Goal: Task Accomplishment & Management: Complete application form

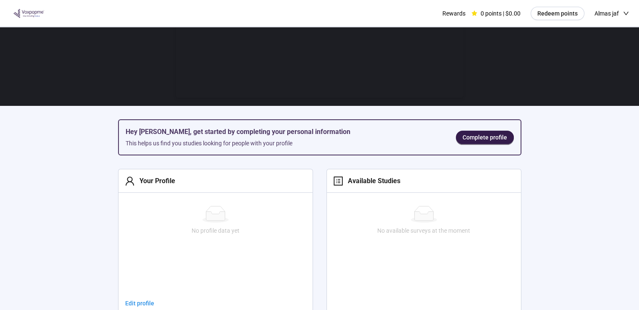
scroll to position [80, 0]
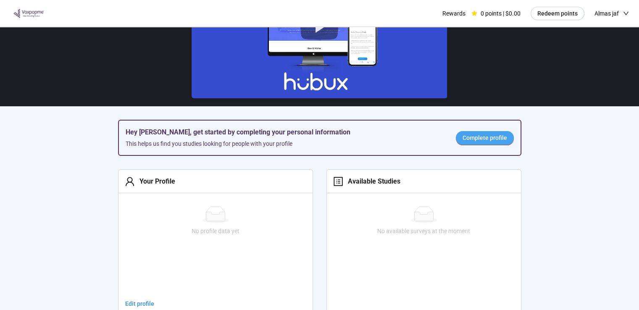
click at [476, 137] on span "Complete profile" at bounding box center [485, 137] width 45 height 9
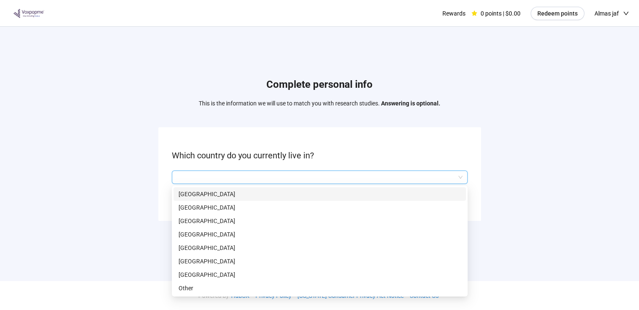
click at [458, 178] on input "search" at bounding box center [320, 177] width 286 height 13
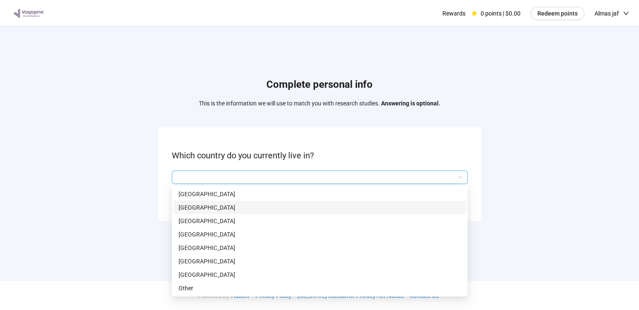
click at [408, 207] on p "[GEOGRAPHIC_DATA]" at bounding box center [320, 207] width 282 height 9
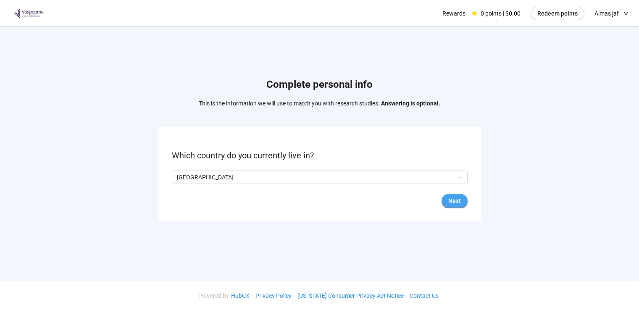
click at [453, 198] on span "Next" at bounding box center [454, 200] width 13 height 9
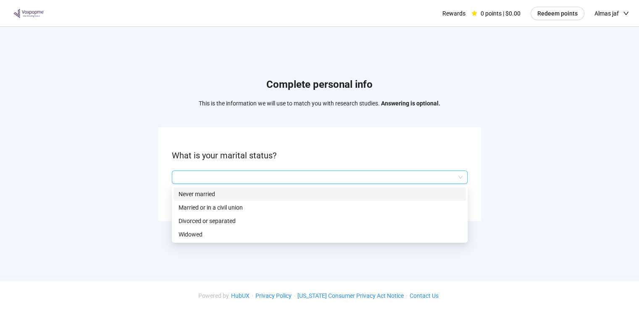
click at [453, 179] on input "search" at bounding box center [320, 177] width 286 height 13
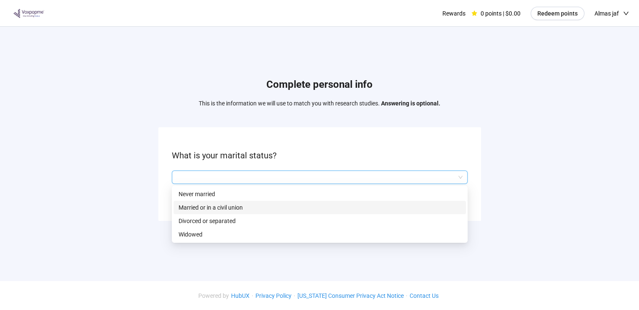
click at [422, 207] on p "Married or in a civil union" at bounding box center [320, 207] width 282 height 9
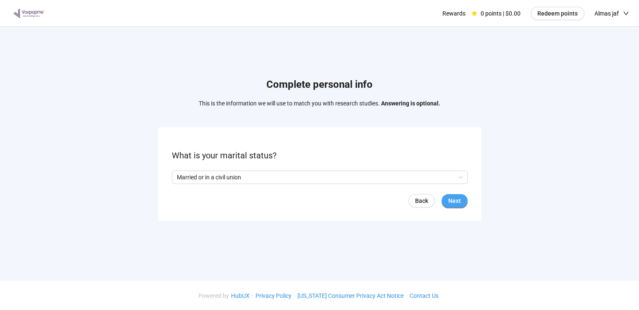
click at [458, 202] on span "Next" at bounding box center [454, 200] width 13 height 9
click at [457, 176] on input "search" at bounding box center [320, 177] width 286 height 13
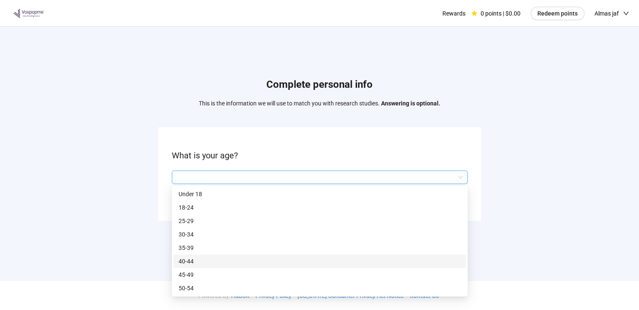
click at [422, 264] on p "40-44" at bounding box center [320, 261] width 282 height 9
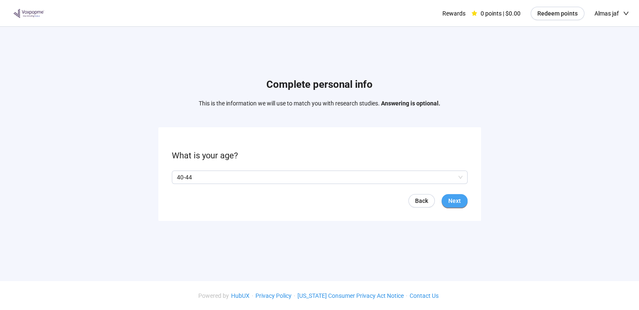
click at [460, 197] on span "Next" at bounding box center [454, 200] width 13 height 9
click at [454, 200] on span "Next" at bounding box center [454, 200] width 13 height 9
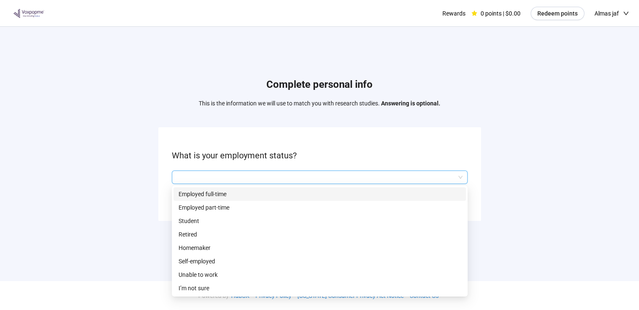
click at [457, 179] on input "search" at bounding box center [320, 177] width 286 height 13
click at [387, 199] on div "Employed full-time" at bounding box center [320, 193] width 292 height 13
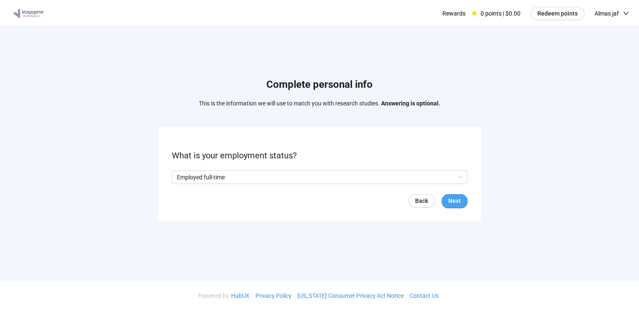
click at [461, 200] on button "Next" at bounding box center [455, 200] width 26 height 13
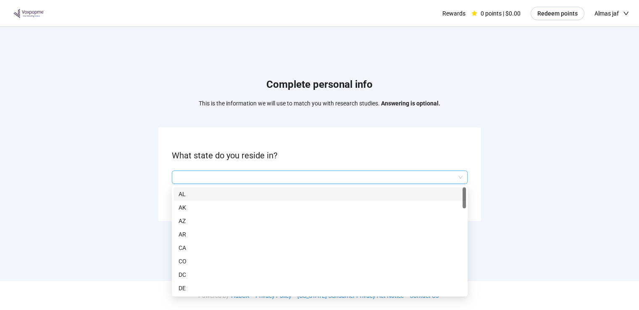
click at [459, 177] on input "search" at bounding box center [320, 177] width 286 height 13
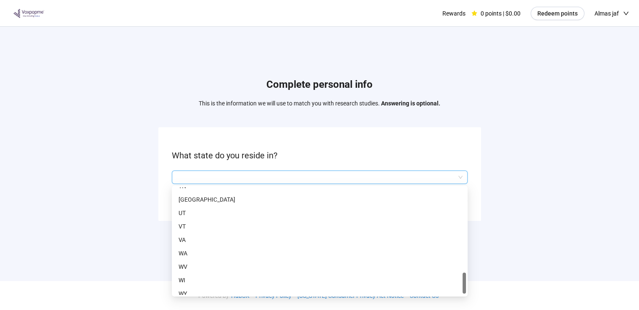
scroll to position [578, 0]
drag, startPoint x: 464, startPoint y: 199, endPoint x: 460, endPoint y: 295, distance: 95.9
click at [460, 295] on div "TN [GEOGRAPHIC_DATA] [GEOGRAPHIC_DATA] [GEOGRAPHIC_DATA] [GEOGRAPHIC_DATA] [GEO…" at bounding box center [320, 241] width 292 height 108
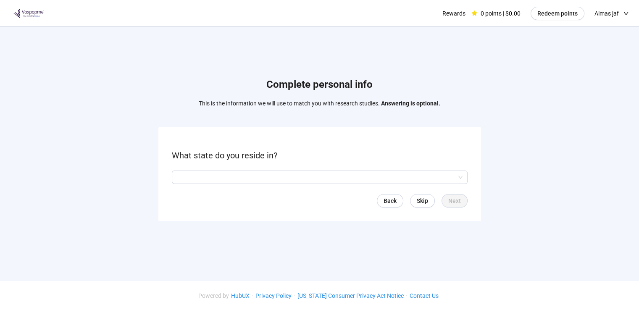
click at [503, 197] on div "Complete personal info This is the information we will use to match you with re…" at bounding box center [319, 151] width 639 height 249
click at [420, 202] on span "Skip" at bounding box center [422, 200] width 11 height 9
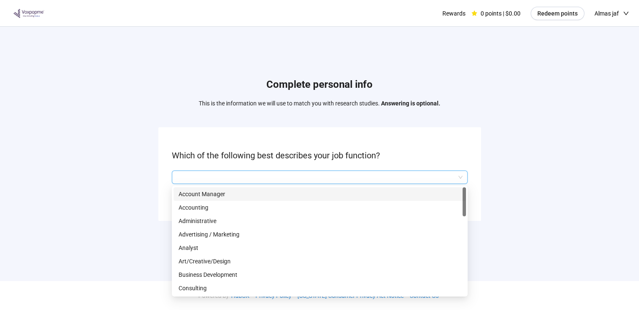
click at [457, 174] on input "search" at bounding box center [320, 177] width 286 height 13
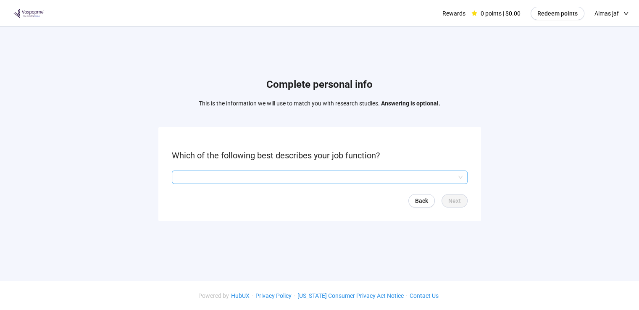
drag, startPoint x: 466, startPoint y: 202, endPoint x: 458, endPoint y: 180, distance: 23.3
click at [458, 180] on div "Q2hhcmFjdGVyaXN0aWNBbnN3ZXJOb2RlOjI0MDI5Mzk3LTk3N2YtNDU3NS1hNTJlLTdlNzU1Y2VjMTE…" at bounding box center [320, 177] width 296 height 13
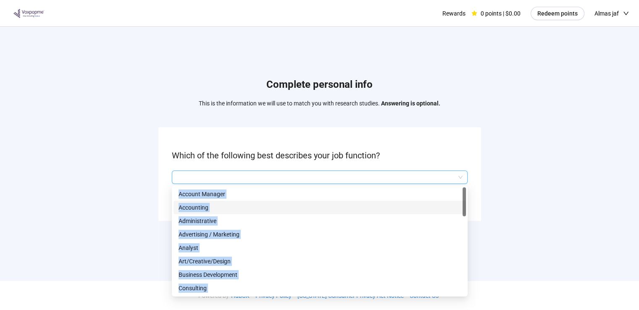
click at [452, 176] on input "search" at bounding box center [320, 177] width 286 height 13
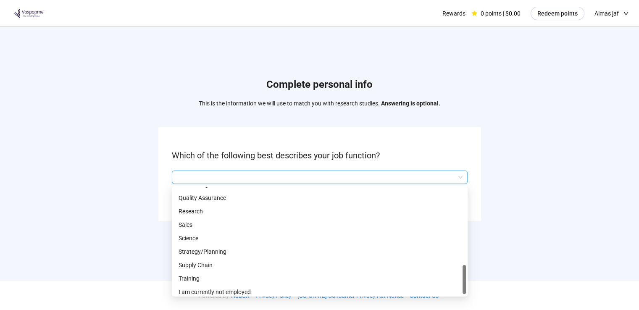
scroll to position [390, 0]
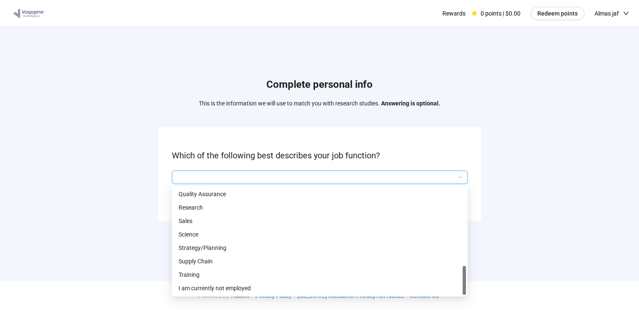
drag, startPoint x: 464, startPoint y: 196, endPoint x: 468, endPoint y: 279, distance: 82.5
click at [468, 279] on div "Complete personal info This is the information we will use to match you with re…" at bounding box center [319, 145] width 639 height 291
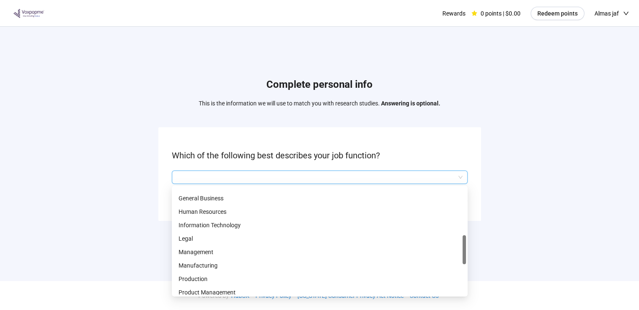
scroll to position [234, 0]
drag, startPoint x: 464, startPoint y: 276, endPoint x: 459, endPoint y: 245, distance: 31.9
click at [459, 245] on div "Finance General Business Human Resources Information Technology Legal Managemen…" at bounding box center [320, 241] width 292 height 108
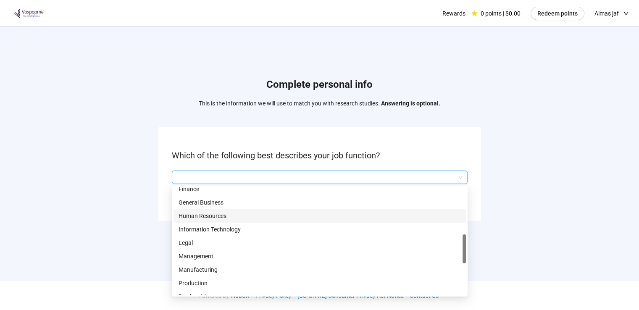
click at [278, 217] on p "Human Resources" at bounding box center [320, 215] width 282 height 9
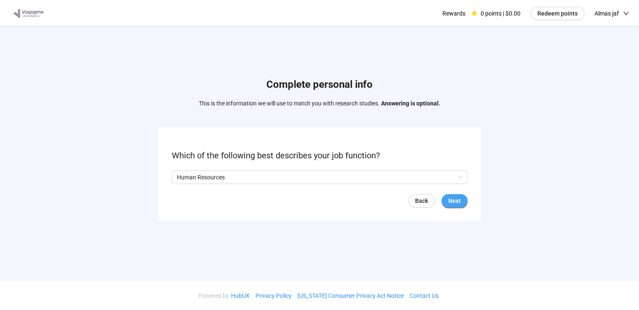
click at [450, 202] on span "Next" at bounding box center [454, 200] width 13 height 9
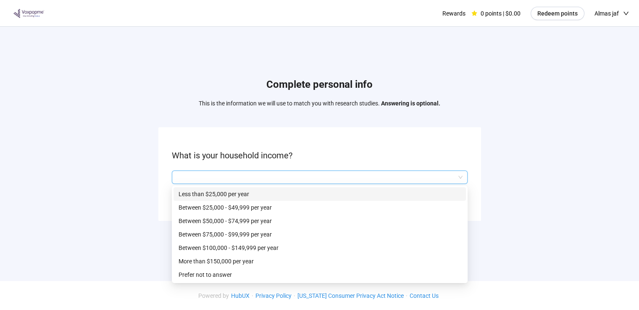
click at [458, 181] on input "search" at bounding box center [320, 177] width 286 height 13
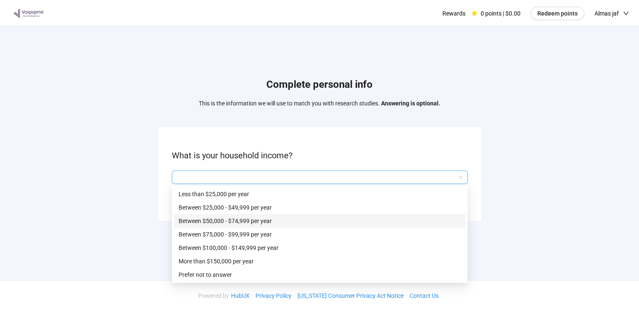
click at [407, 222] on p "Between $50,000 - $74,999 per year" at bounding box center [320, 220] width 282 height 9
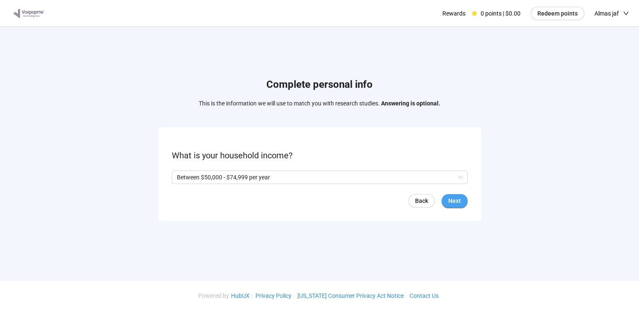
click at [453, 205] on span "Next" at bounding box center [454, 200] width 13 height 9
click at [172, 177] on span at bounding box center [175, 177] width 7 height 7
click at [461, 203] on button "Next" at bounding box center [455, 200] width 26 height 13
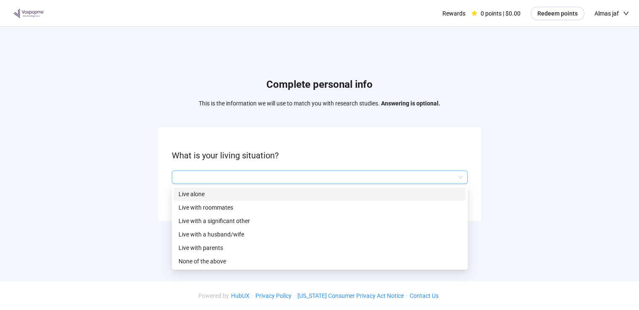
click at [444, 177] on input "search" at bounding box center [320, 177] width 286 height 13
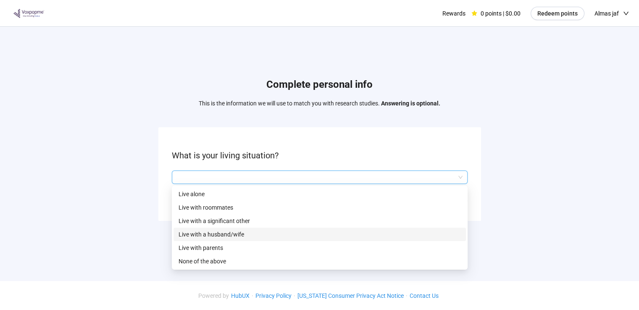
click at [395, 228] on div "Live with a husband/wife" at bounding box center [320, 234] width 292 height 13
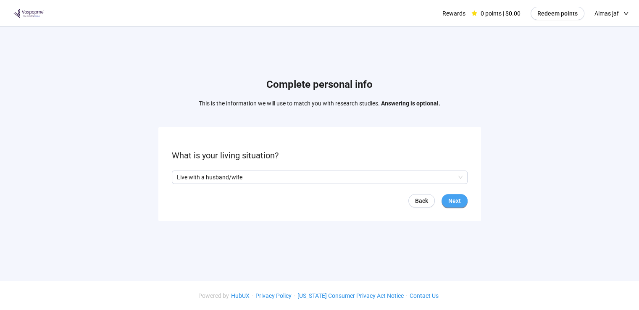
click at [462, 199] on button "Next" at bounding box center [455, 200] width 26 height 13
click at [447, 174] on input "search" at bounding box center [320, 177] width 286 height 13
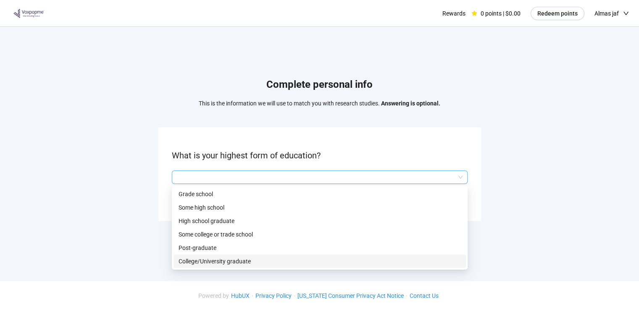
click at [416, 259] on p "College/University graduate" at bounding box center [320, 261] width 282 height 9
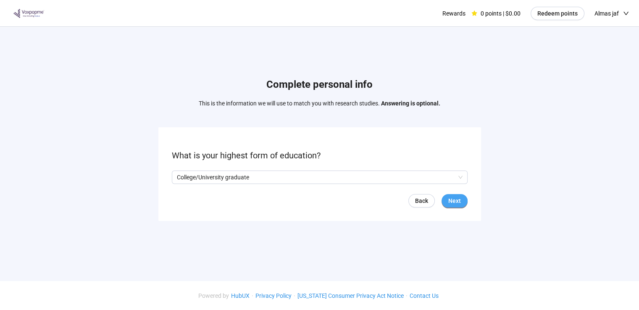
click at [458, 197] on span "Next" at bounding box center [454, 200] width 13 height 9
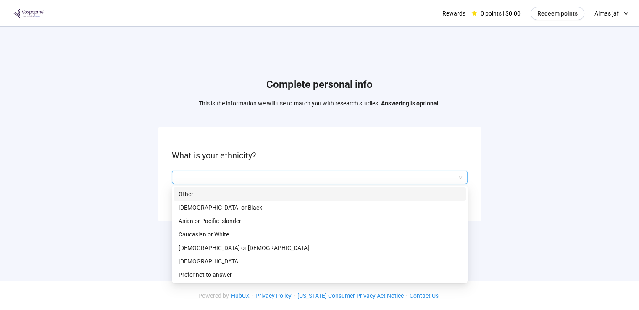
click at [461, 180] on input "search" at bounding box center [320, 177] width 286 height 13
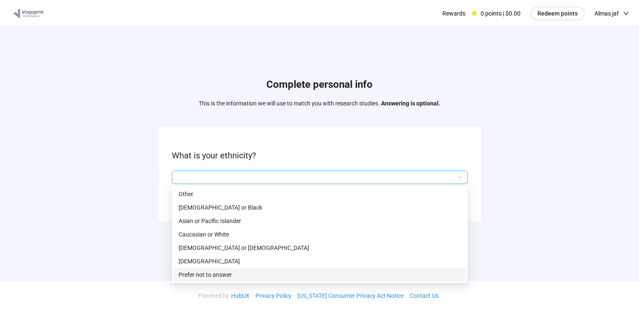
click at [426, 272] on p "Prefer not to answer" at bounding box center [320, 274] width 282 height 9
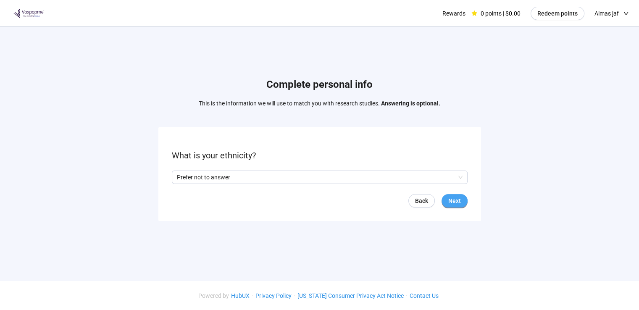
click at [462, 201] on button "Next" at bounding box center [455, 200] width 26 height 13
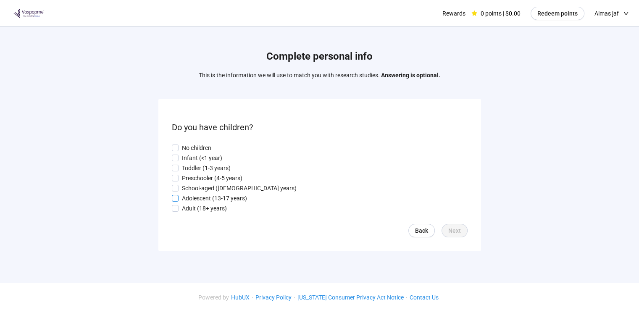
click at [174, 195] on span at bounding box center [175, 198] width 7 height 7
click at [454, 229] on span "Next" at bounding box center [454, 230] width 13 height 9
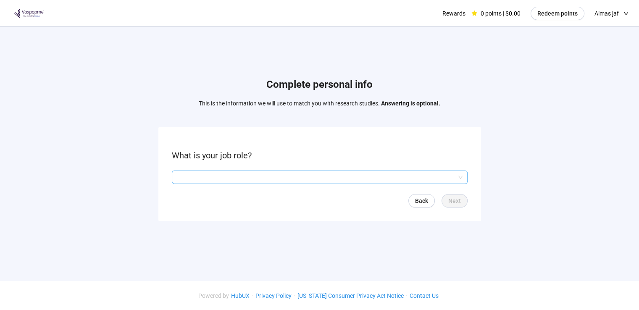
click at [457, 180] on input "search" at bounding box center [320, 177] width 286 height 13
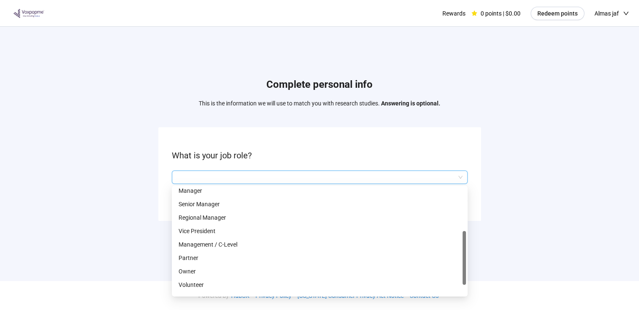
scroll to position [18, 0]
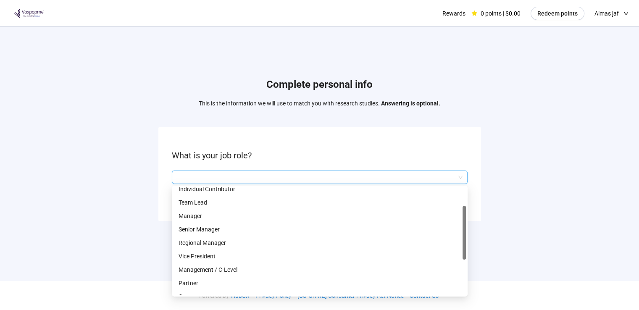
drag, startPoint x: 466, startPoint y: 202, endPoint x: 458, endPoint y: 221, distance: 20.1
click at [458, 221] on div "Individual Contributor Team Lead Manager Senior Manager Regional Manager Vice P…" at bounding box center [320, 241] width 292 height 108
click at [243, 216] on p "Manager" at bounding box center [320, 215] width 282 height 9
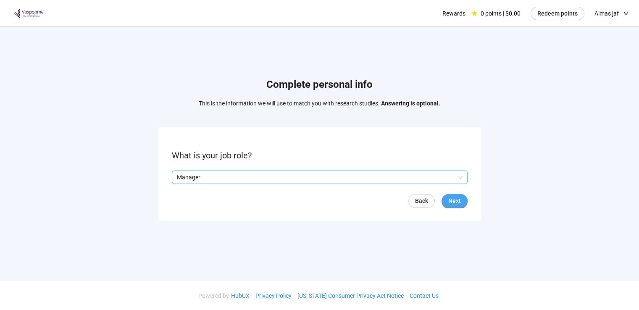
click at [461, 205] on button "Next" at bounding box center [455, 200] width 26 height 13
click at [462, 176] on input "search" at bounding box center [320, 177] width 286 height 13
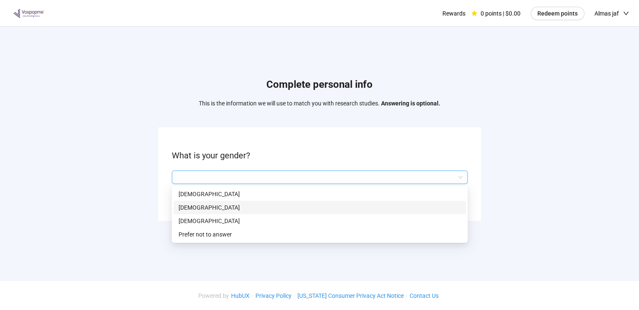
click at [391, 208] on p "[DEMOGRAPHIC_DATA]" at bounding box center [320, 207] width 282 height 9
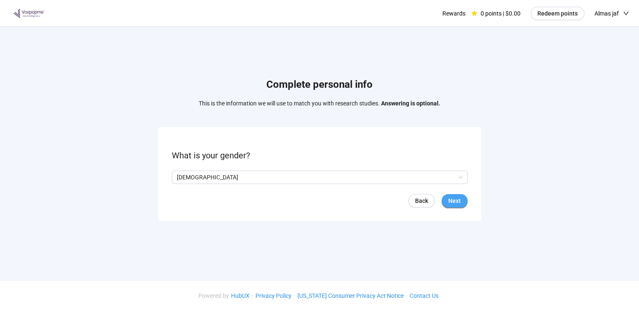
click at [455, 201] on span "Next" at bounding box center [454, 200] width 13 height 9
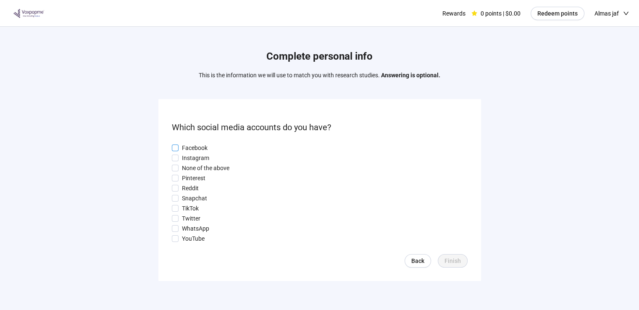
click at [199, 150] on p "Facebook" at bounding box center [195, 147] width 26 height 9
click at [195, 160] on p "Instagram" at bounding box center [195, 157] width 27 height 9
click at [190, 181] on p "Pinterest" at bounding box center [194, 178] width 24 height 9
click at [194, 208] on p "TikTok" at bounding box center [190, 208] width 17 height 9
click at [205, 228] on p "WhatsApp" at bounding box center [195, 228] width 27 height 9
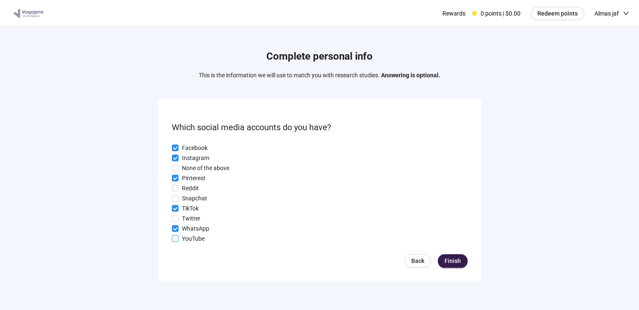
click at [200, 239] on p "YouTube" at bounding box center [193, 238] width 23 height 9
click at [461, 258] on button "Finish" at bounding box center [453, 260] width 30 height 13
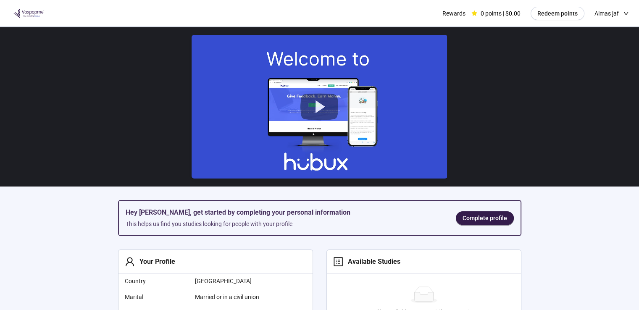
click at [361, 262] on div "Available Studies" at bounding box center [371, 261] width 57 height 11
